Goal: Task Accomplishment & Management: Use online tool/utility

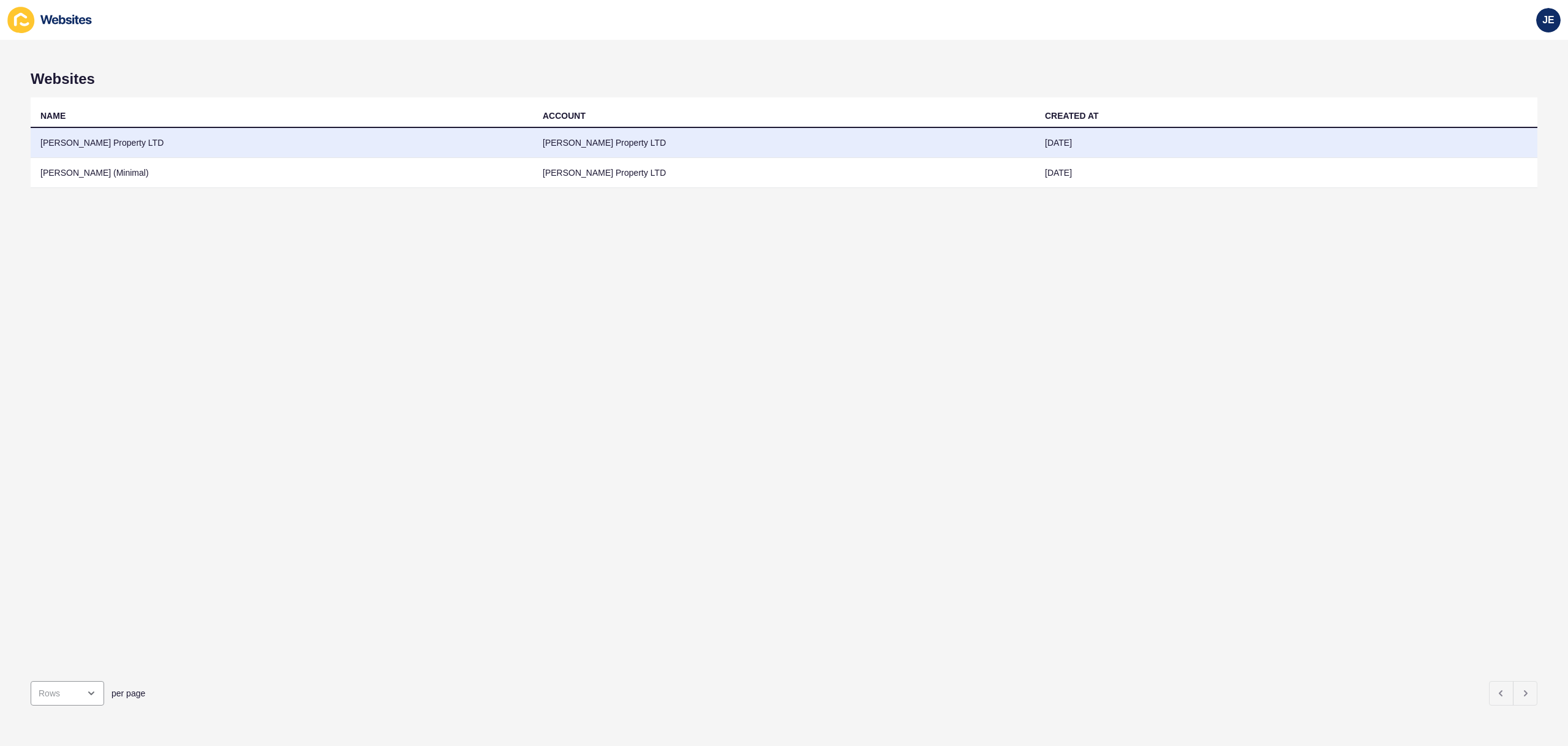
click at [354, 141] on td "[PERSON_NAME] Property LTD" at bounding box center [282, 143] width 502 height 30
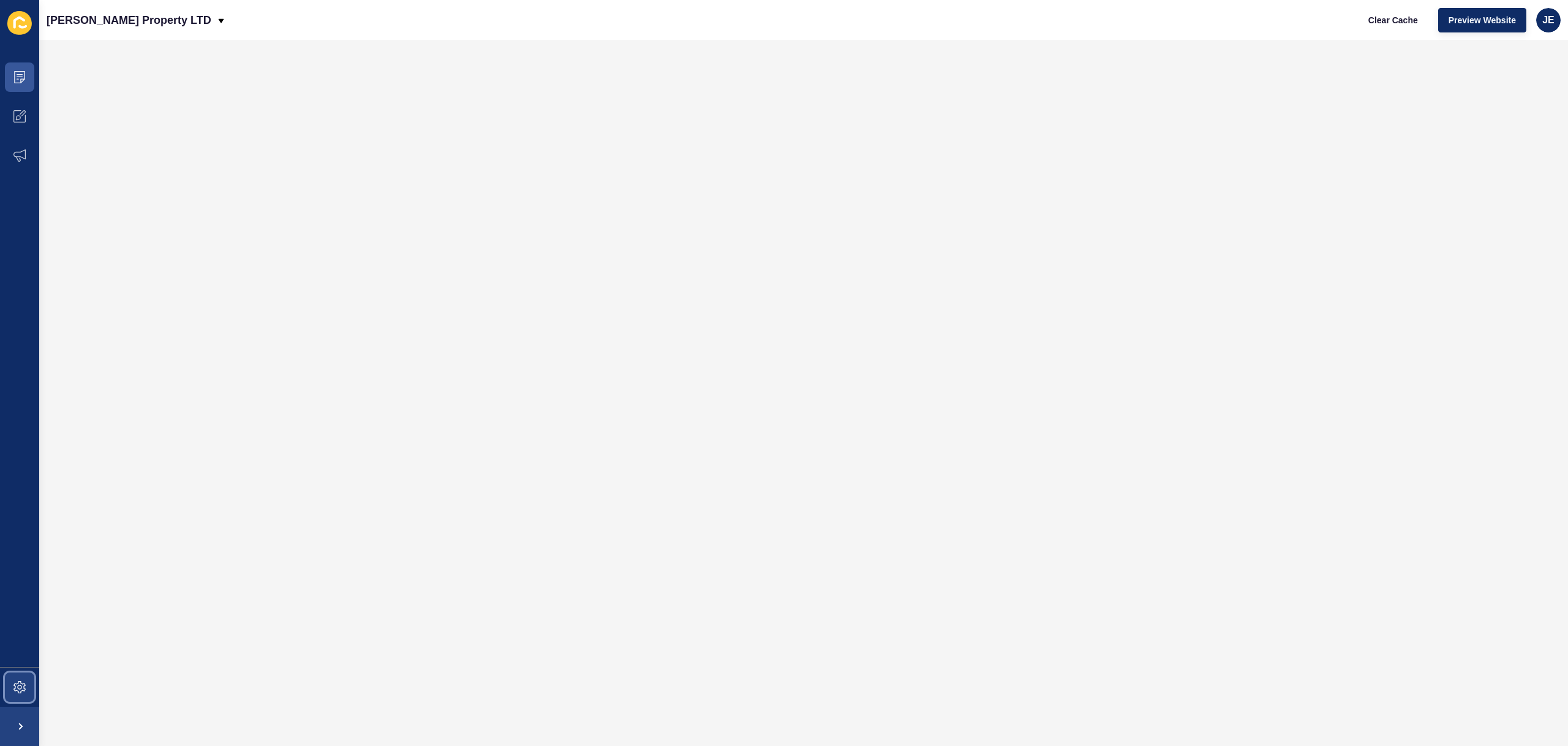
click at [16, 687] on icon at bounding box center [19, 687] width 12 height 12
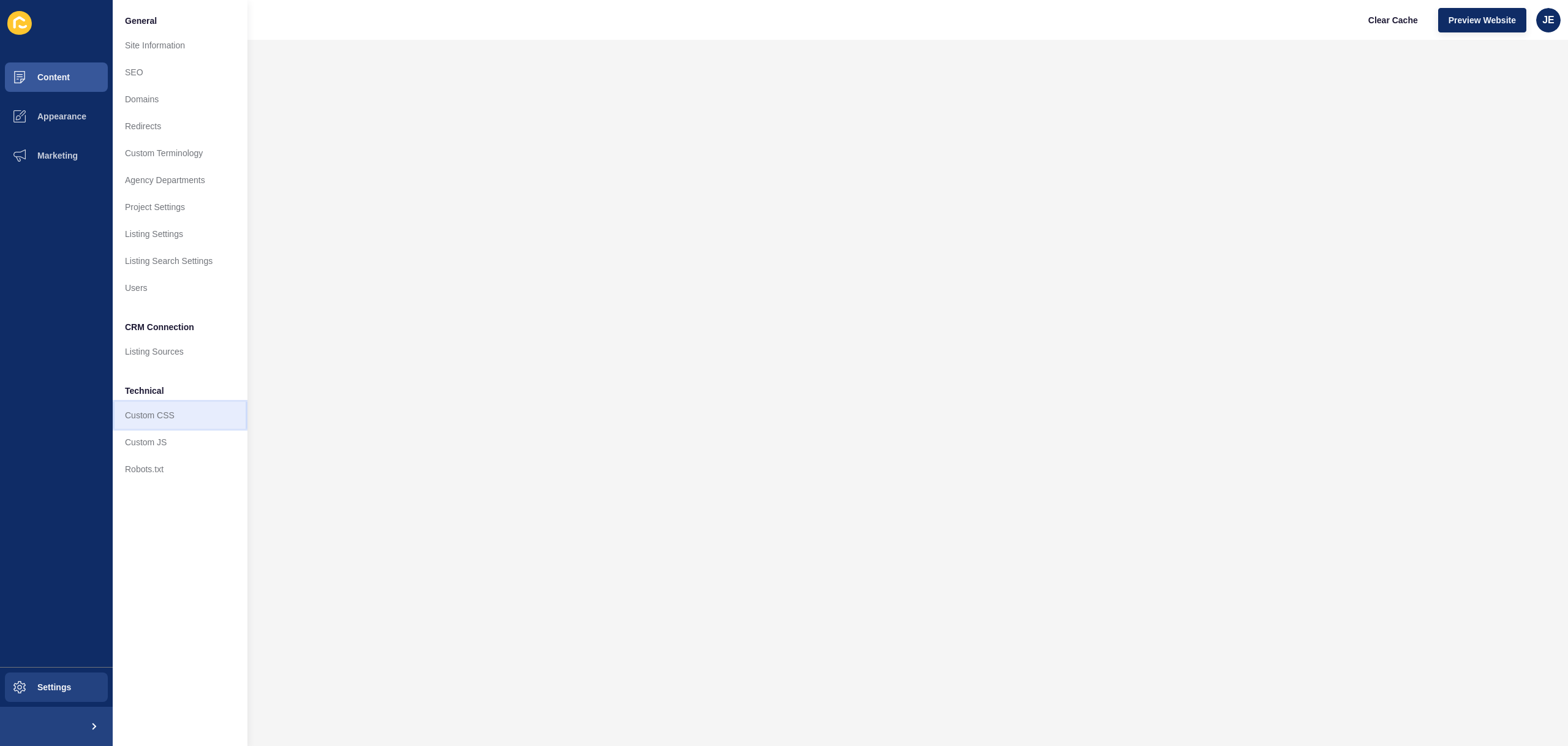
click at [163, 416] on link "Custom CSS" at bounding box center [180, 415] width 135 height 27
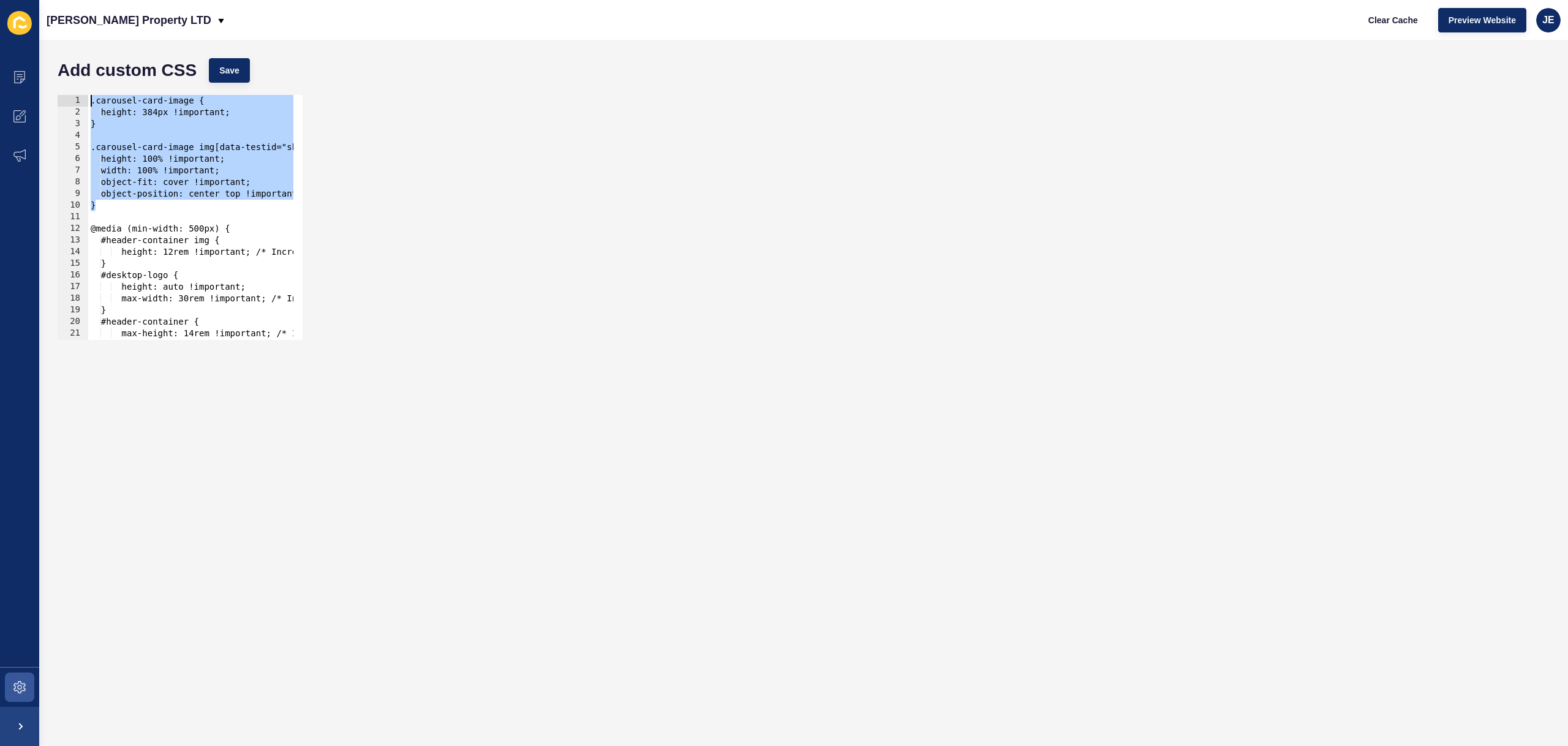
drag, startPoint x: 147, startPoint y: 206, endPoint x: 48, endPoint y: 95, distance: 148.7
click at [48, 95] on div "Add custom CSS Save } 1 2 3 4 5 6 7 8 9 10 11 12 13 14 15 16 17 18 19 20 21 22 …" at bounding box center [803, 393] width 1529 height 706
type textarea ".carousel-card-image { height: 384px !important;"
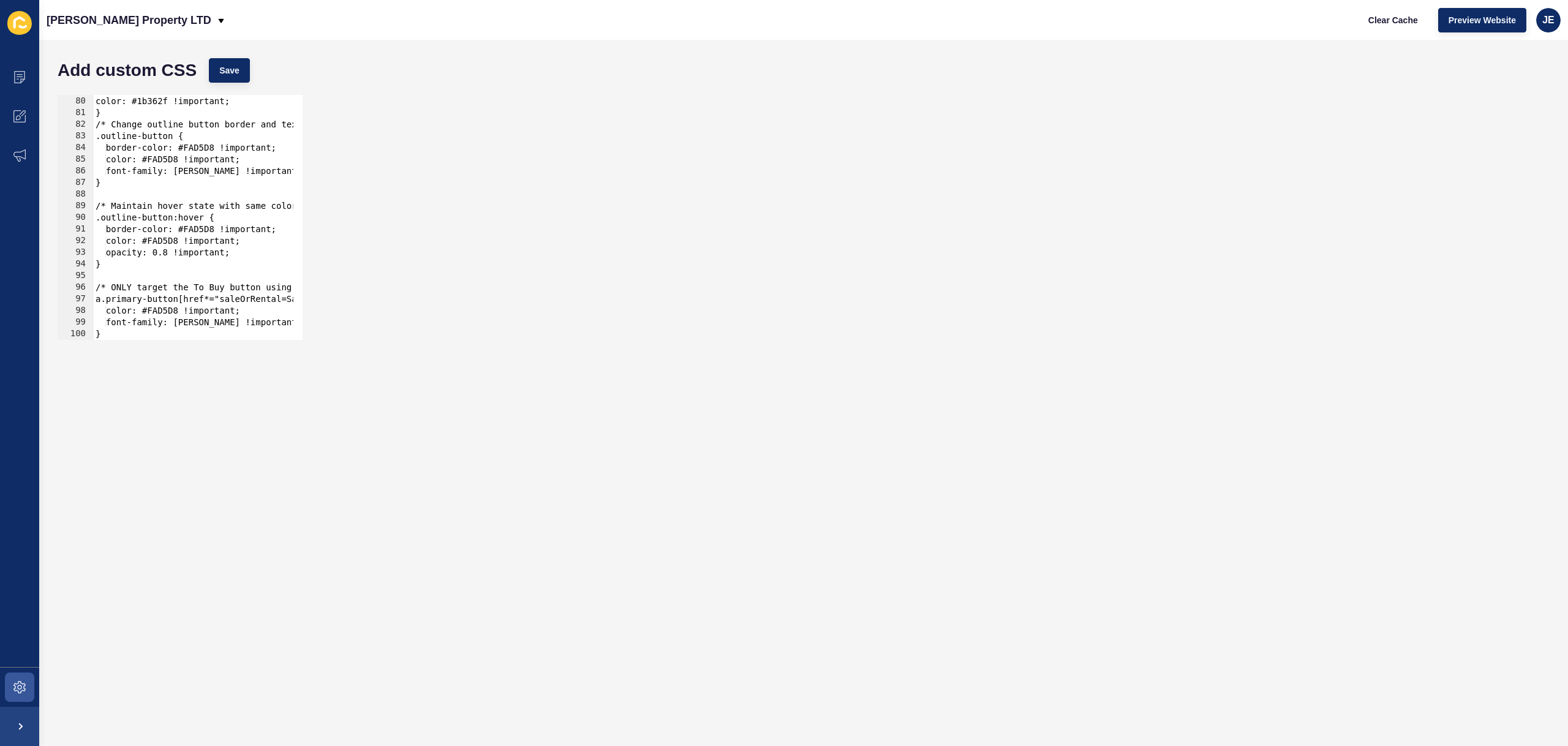
scroll to position [2335, 0]
